Goal: Transaction & Acquisition: Purchase product/service

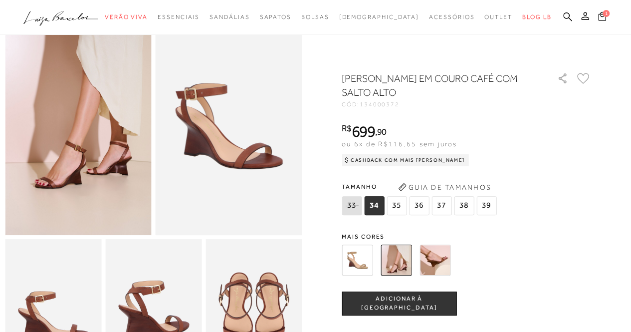
click at [366, 260] on img at bounding box center [356, 259] width 31 height 31
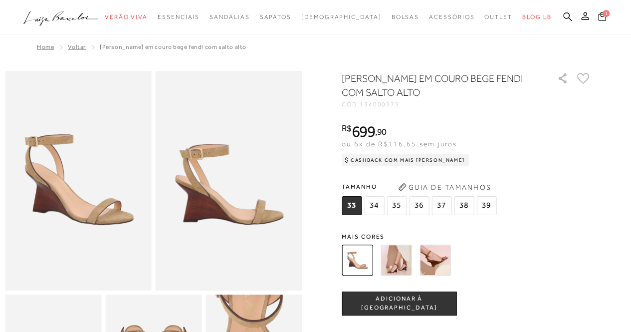
click at [380, 199] on span "34" at bounding box center [374, 205] width 20 height 19
click at [384, 305] on span "ADICIONAR À [GEOGRAPHIC_DATA]" at bounding box center [399, 302] width 114 height 17
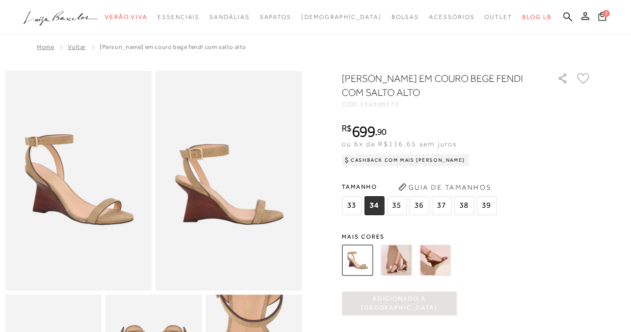
click at [407, 256] on img at bounding box center [395, 259] width 31 height 31
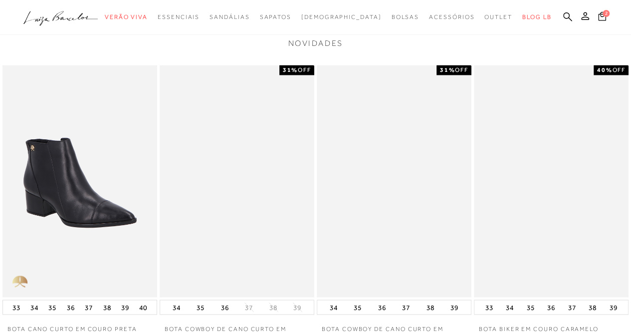
scroll to position [765, 0]
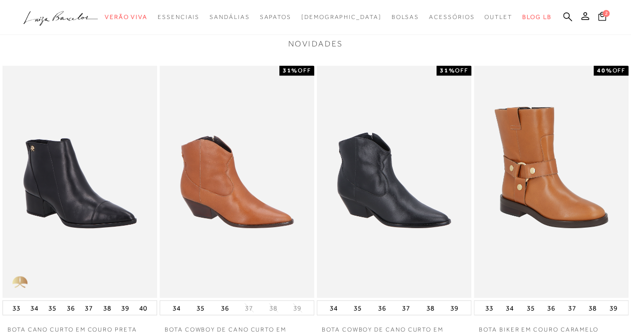
click at [243, 206] on img at bounding box center [237, 181] width 155 height 232
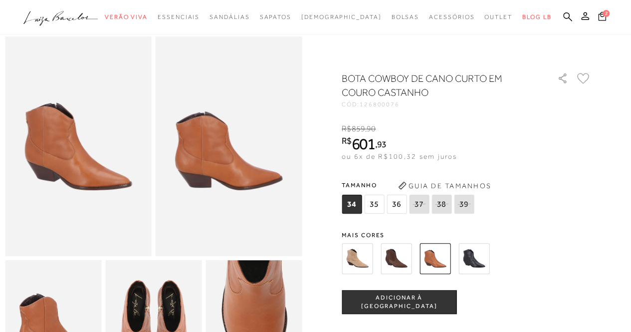
scroll to position [34, 0]
click at [403, 261] on img at bounding box center [395, 258] width 31 height 31
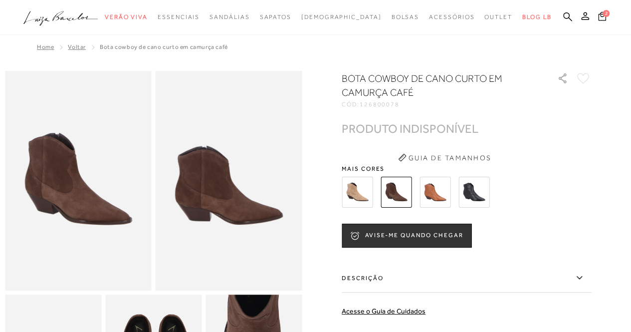
click at [436, 198] on img at bounding box center [434, 191] width 31 height 31
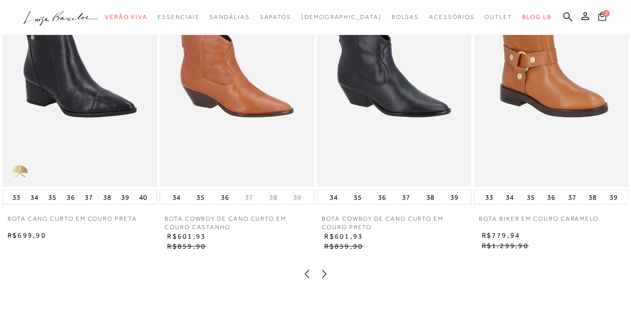
scroll to position [1101, 0]
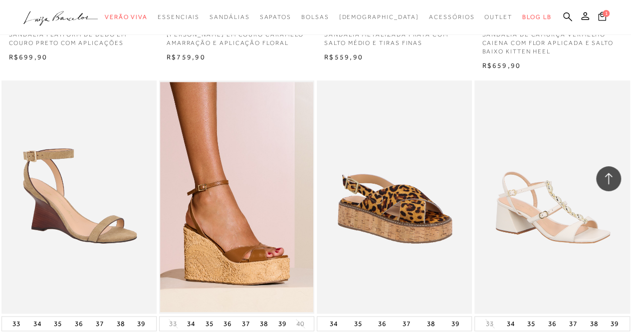
scroll to position [593, 0]
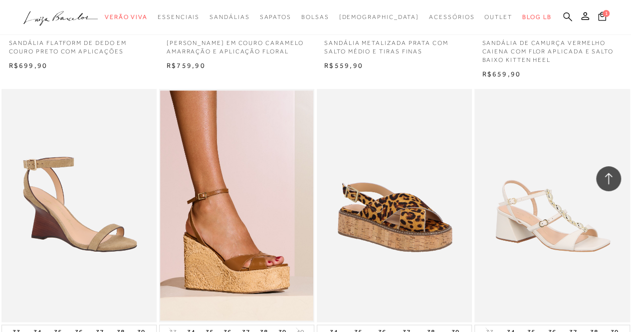
click at [569, 13] on icon at bounding box center [567, 16] width 9 height 9
click at [563, 16] on icon at bounding box center [567, 16] width 9 height 9
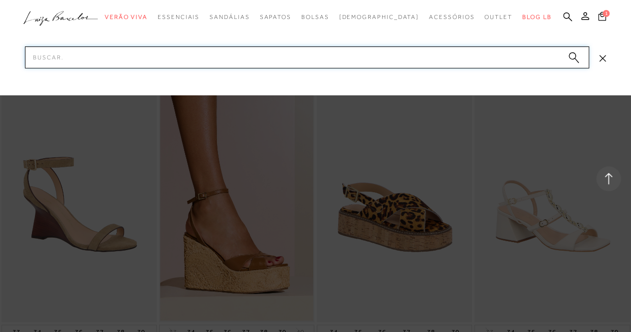
click at [489, 58] on input "Pesquisar" at bounding box center [307, 57] width 564 height 22
type input "FENDI"
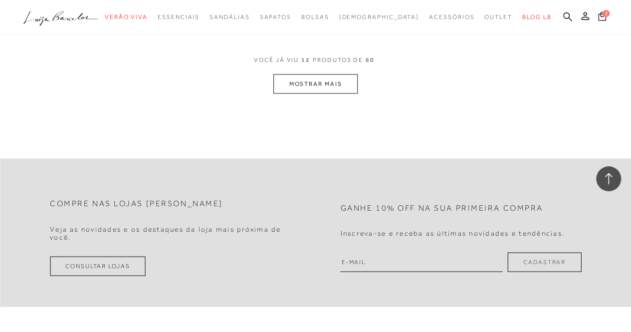
scroll to position [922, 0]
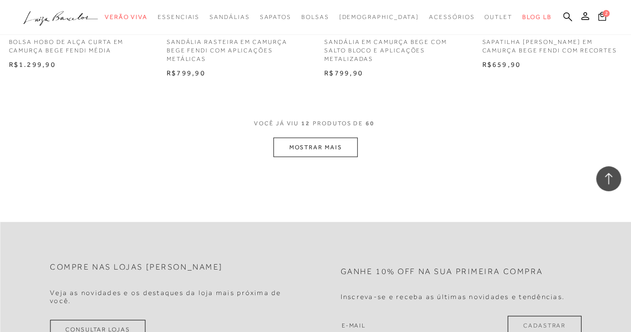
click at [329, 143] on button "MOSTRAR MAIS" at bounding box center [315, 146] width 84 height 19
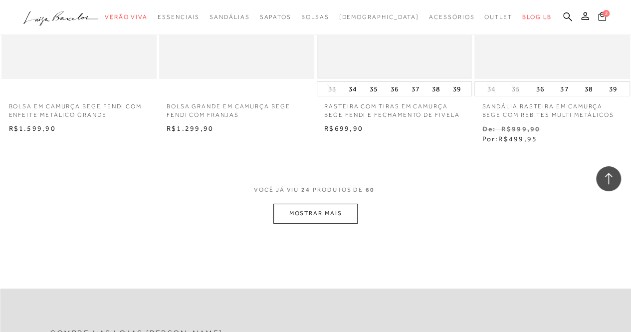
scroll to position [1797, 0]
click at [343, 205] on button "MOSTRAR MAIS" at bounding box center [315, 212] width 84 height 19
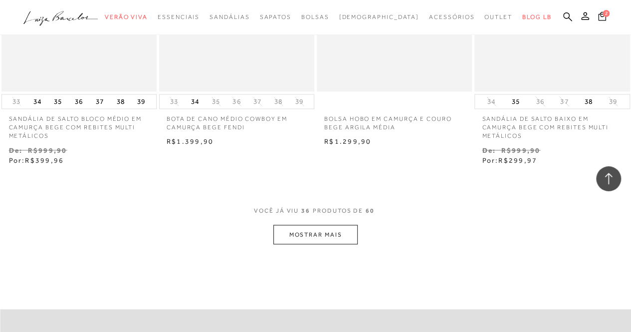
scroll to position [2707, 0]
click at [326, 236] on button "MOSTRAR MAIS" at bounding box center [315, 232] width 84 height 19
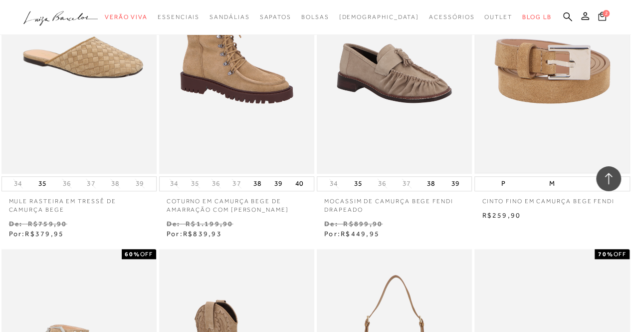
scroll to position [2294, 0]
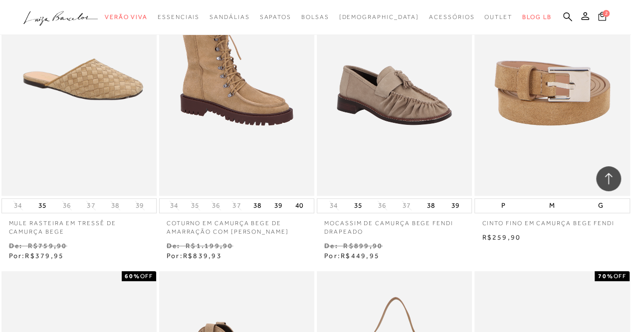
click at [606, 14] on span "2" at bounding box center [605, 13] width 7 height 7
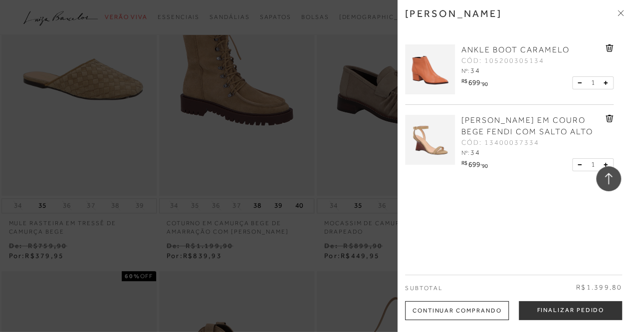
click at [601, 49] on div "ANKLE BOOT CARAMELO CÓD: 105200305134 Nº: 34" at bounding box center [536, 60] width 155 height 32
click at [609, 47] on icon at bounding box center [608, 47] width 7 height 7
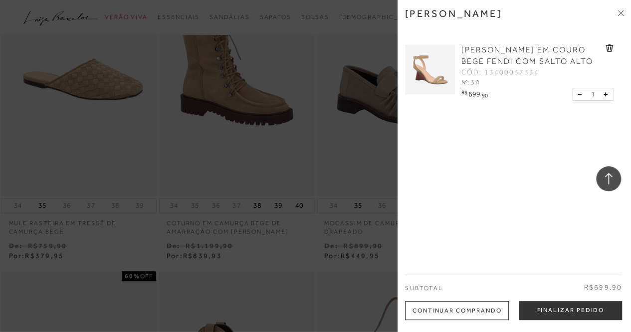
click at [429, 83] on img at bounding box center [430, 69] width 50 height 50
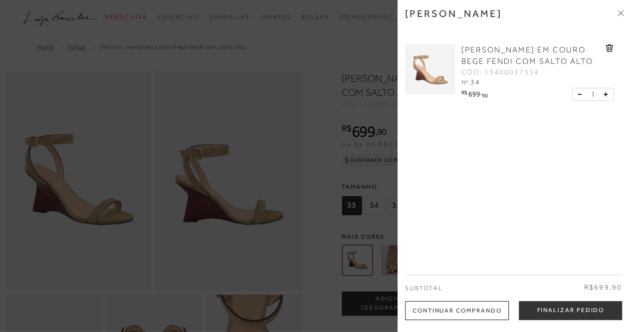
click at [323, 61] on div at bounding box center [315, 166] width 631 height 332
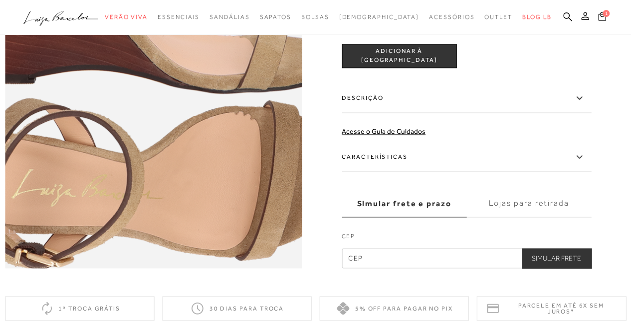
scroll to position [549, 0]
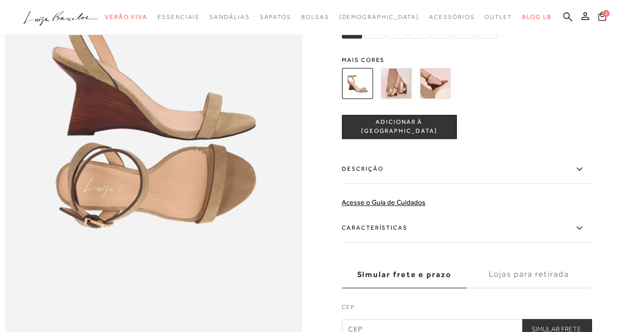
click at [402, 99] on img at bounding box center [395, 83] width 31 height 31
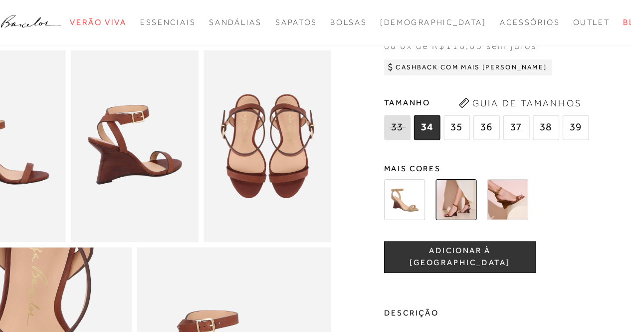
scroll to position [250, 0]
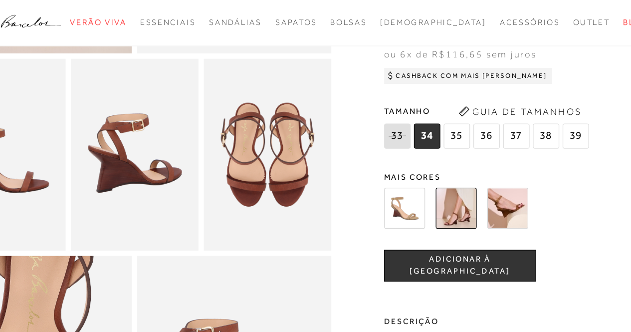
click at [377, 112] on span "34" at bounding box center [374, 102] width 20 height 19
click at [399, 209] on span "ADICIONAR À [GEOGRAPHIC_DATA]" at bounding box center [399, 200] width 114 height 17
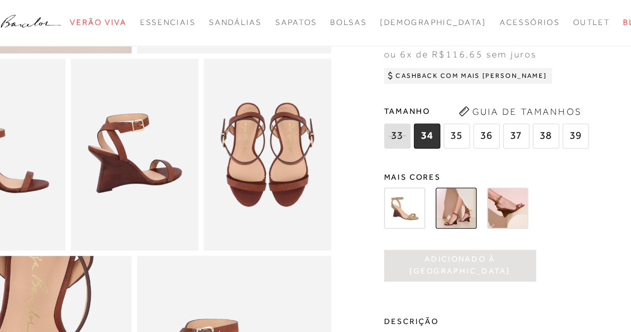
click at [441, 169] on img at bounding box center [434, 157] width 31 height 31
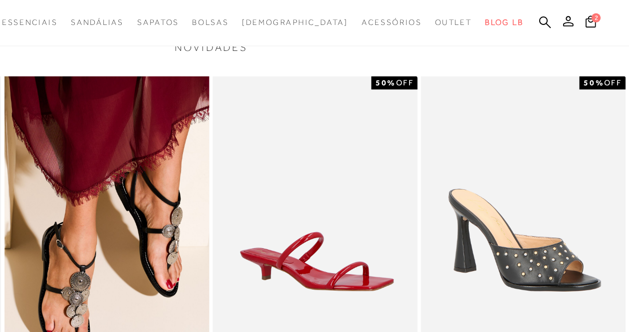
scroll to position [773, 0]
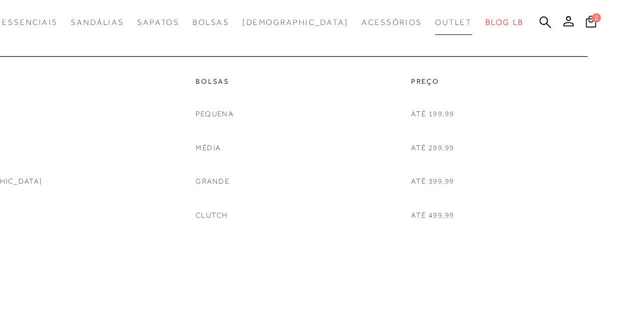
click at [484, 17] on span "Outlet" at bounding box center [498, 16] width 28 height 7
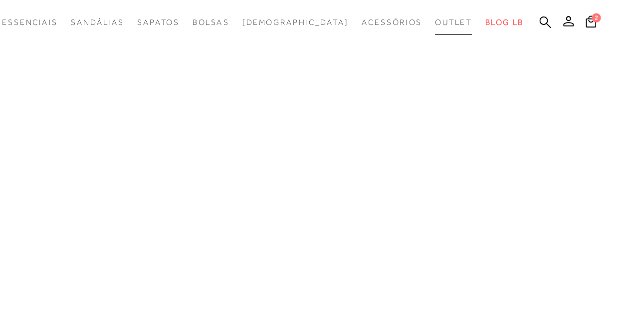
scroll to position [316, 0]
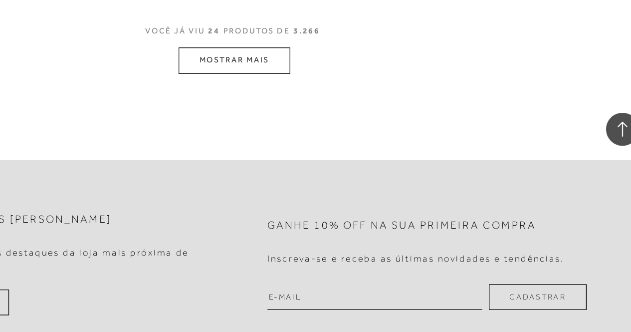
scroll to position [1892, 0]
click at [311, 117] on button "MOSTRAR MAIS" at bounding box center [315, 126] width 84 height 19
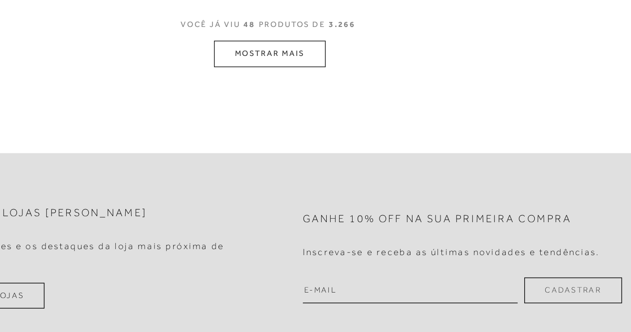
scroll to position [3763, 0]
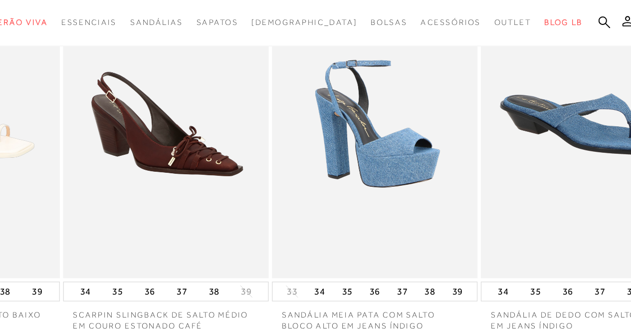
scroll to position [2473, 0]
